Goal: Information Seeking & Learning: Learn about a topic

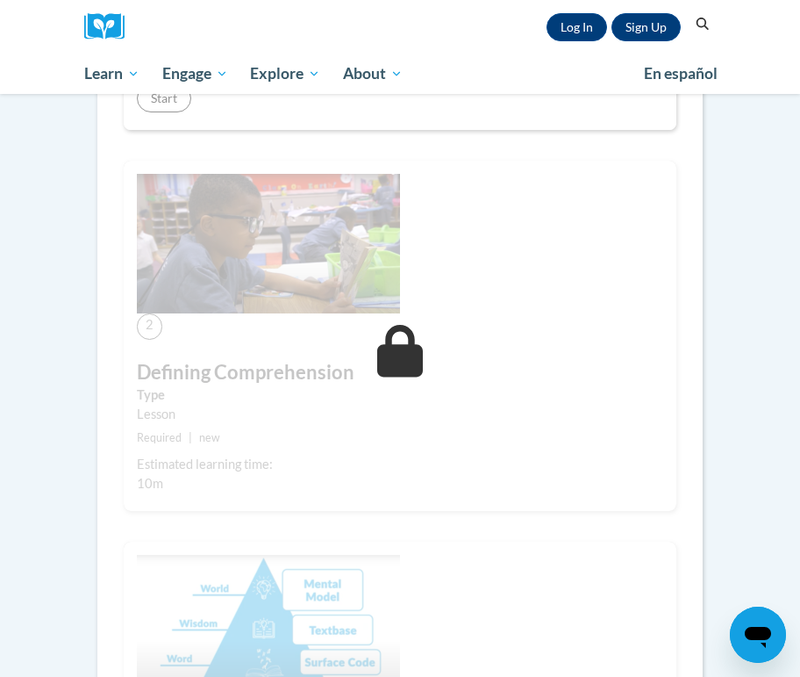
scroll to position [552, 0]
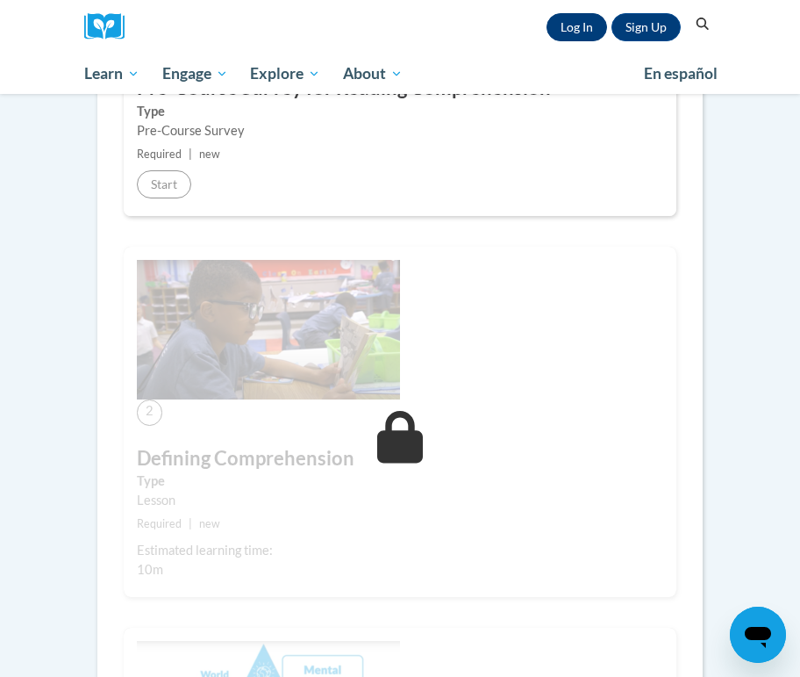
click at [574, 25] on link "Log In" at bounding box center [577, 27] width 61 height 28
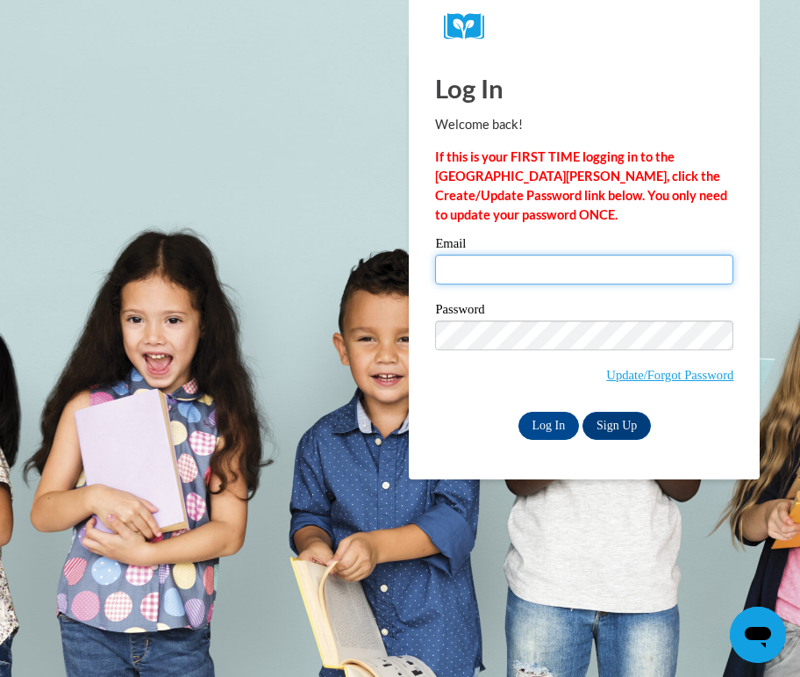
type input "forsbergm@uww.edu"
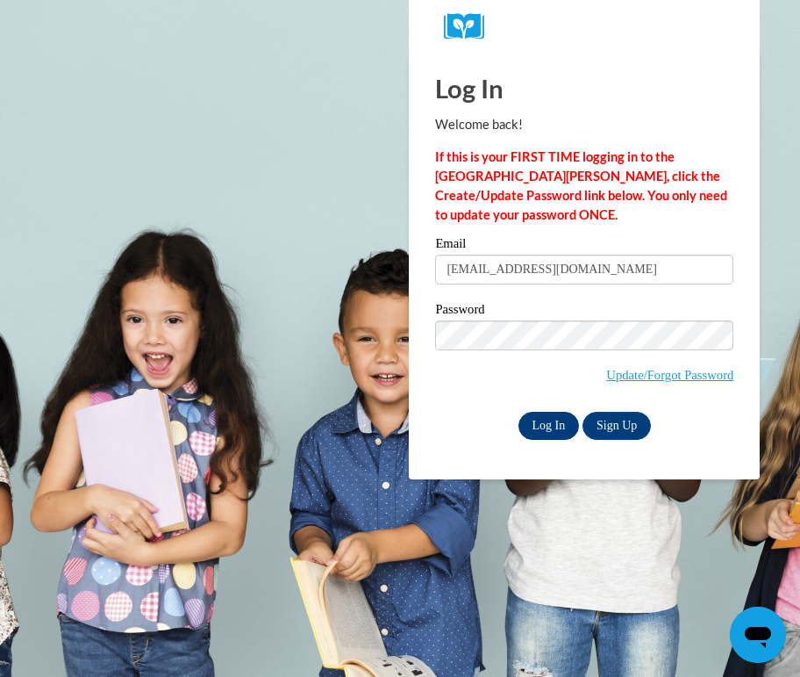
click at [534, 419] on input "Log In" at bounding box center [549, 426] width 61 height 28
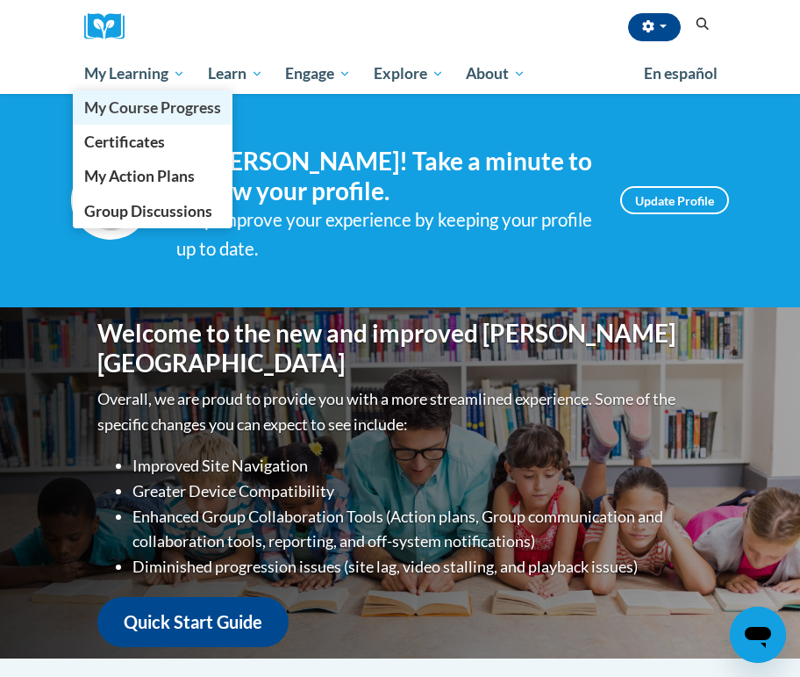
click at [154, 116] on span "My Course Progress" at bounding box center [152, 107] width 137 height 18
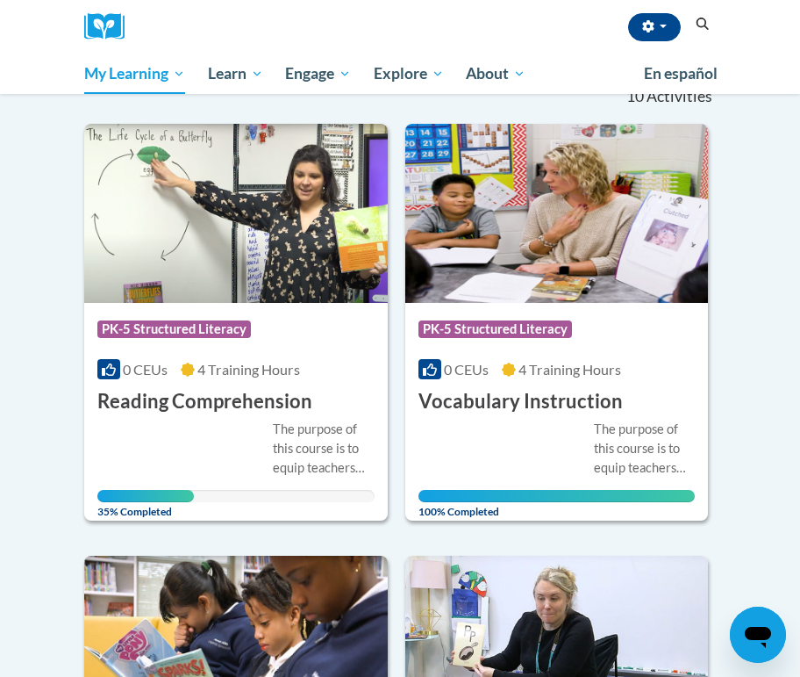
scroll to position [197, 0]
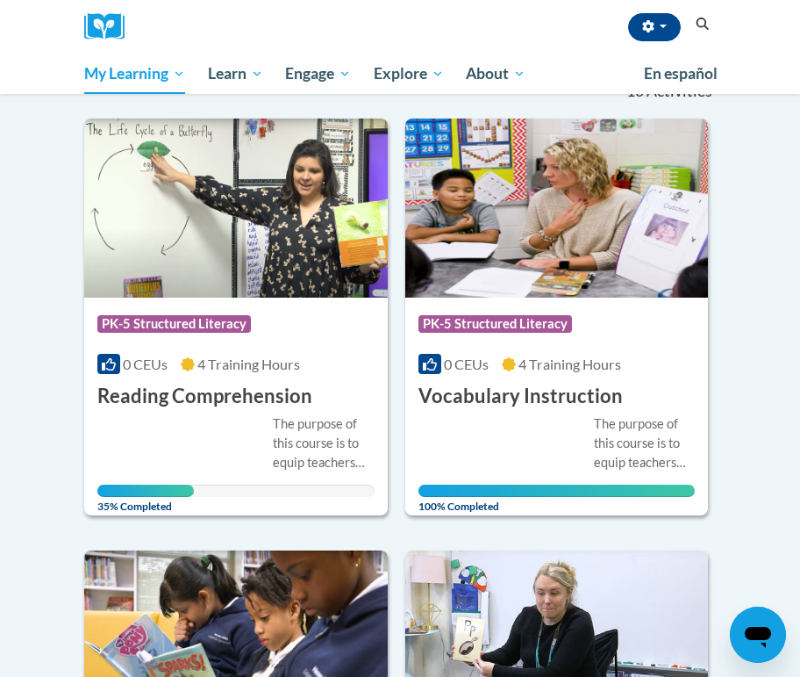
click at [215, 415] on div "The purpose of this course is to equip teachers with the necessary knowledge an…" at bounding box center [235, 455] width 277 height 83
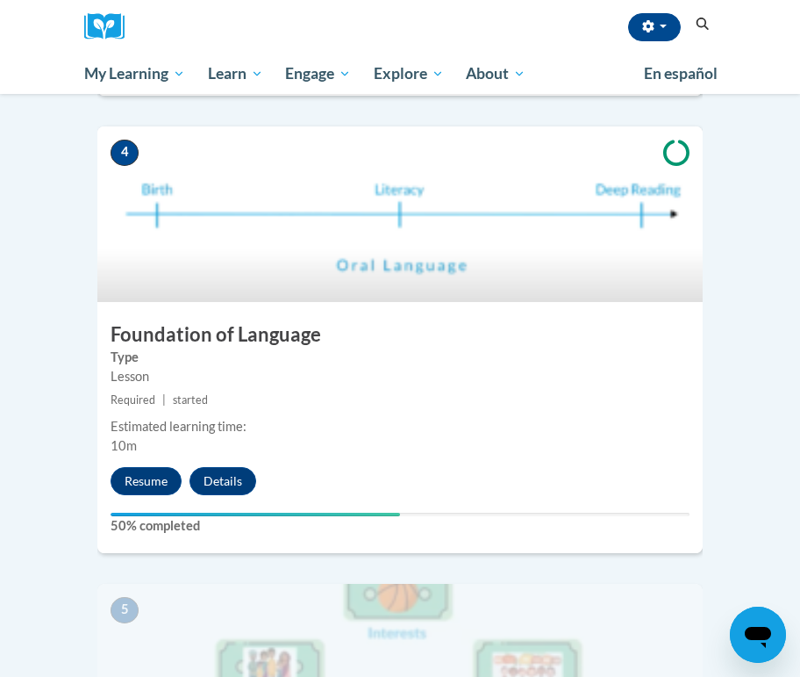
scroll to position [1840, 0]
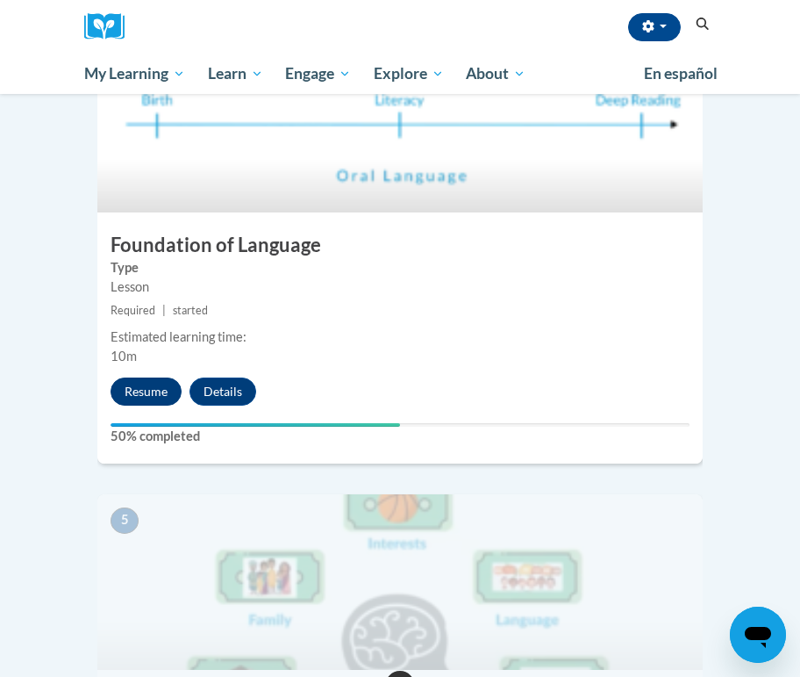
click at [157, 377] on button "Resume" at bounding box center [146, 391] width 71 height 28
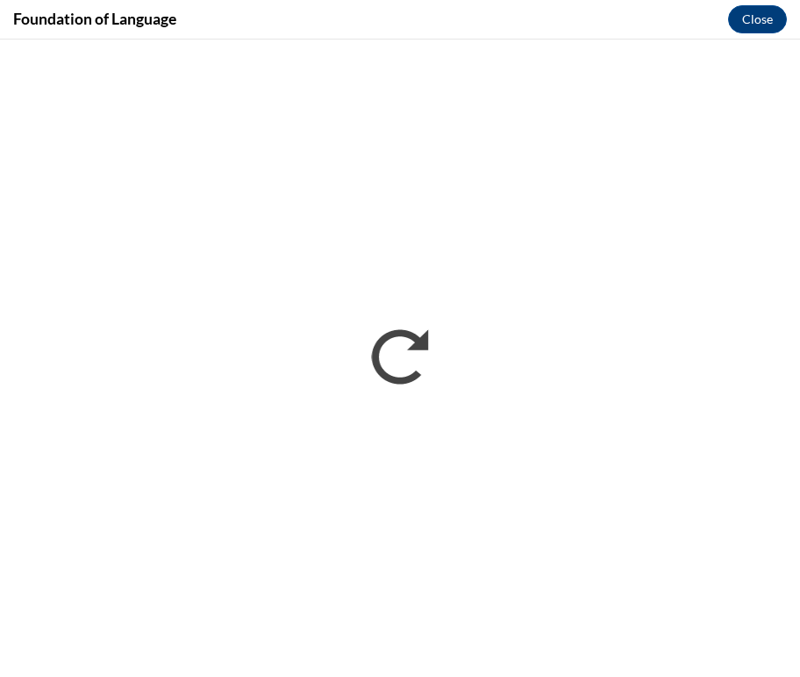
scroll to position [0, 0]
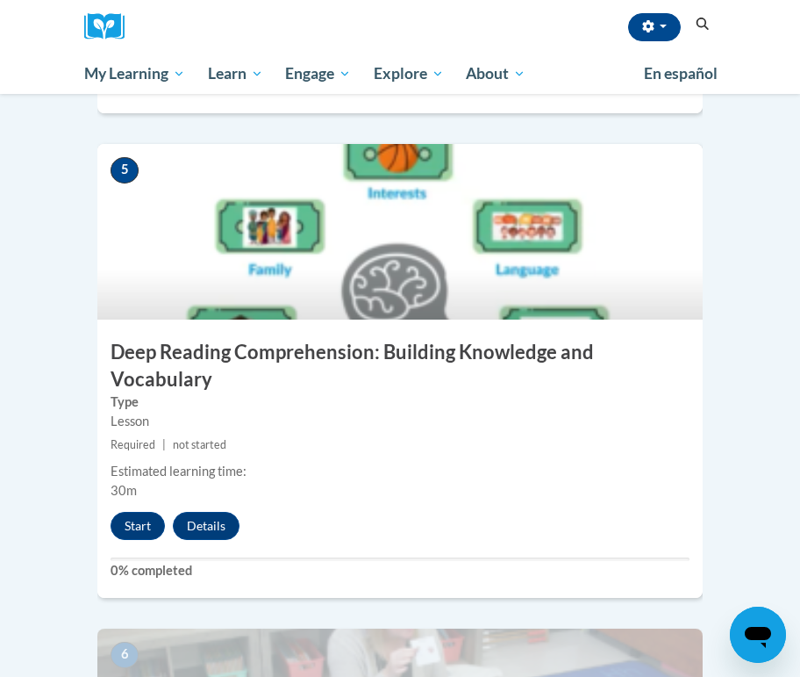
scroll to position [2192, 0]
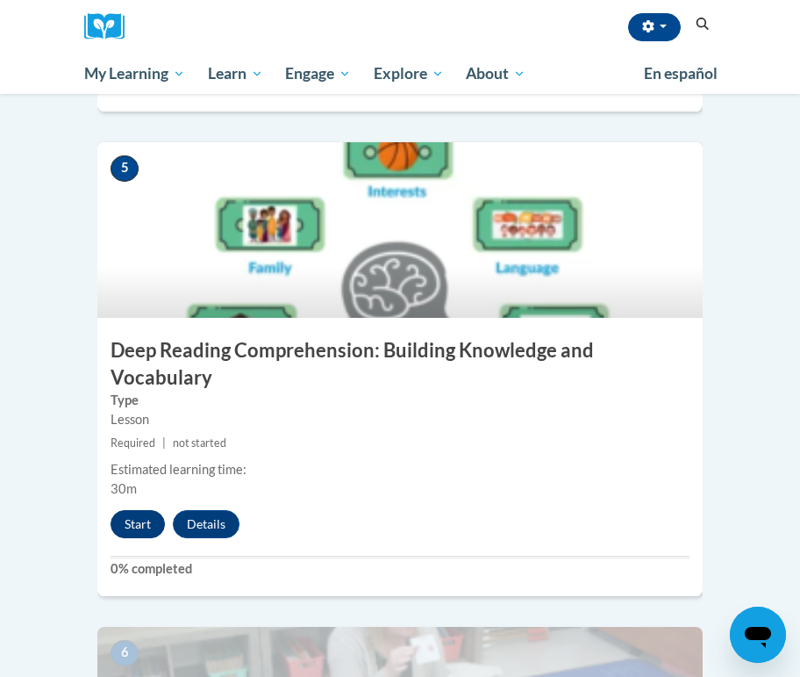
click at [146, 510] on button "Start" at bounding box center [138, 524] width 54 height 28
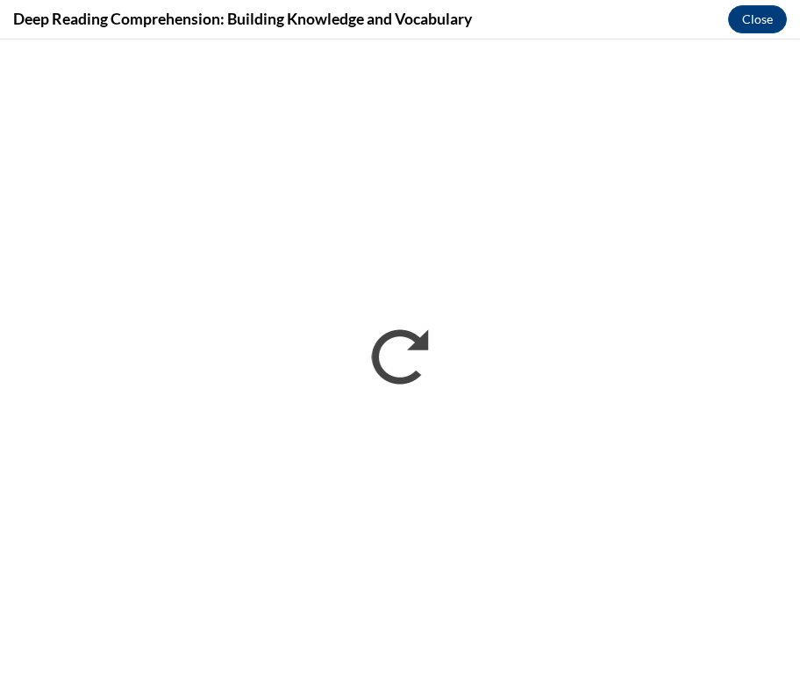
scroll to position [0, 0]
